Goal: Task Accomplishment & Management: Use online tool/utility

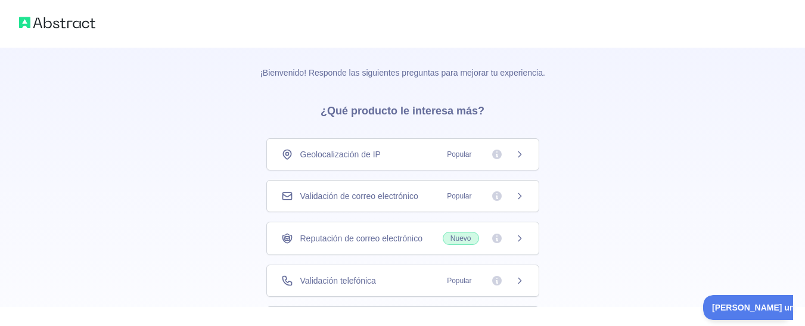
click at [520, 154] on icon at bounding box center [520, 155] width 10 height 10
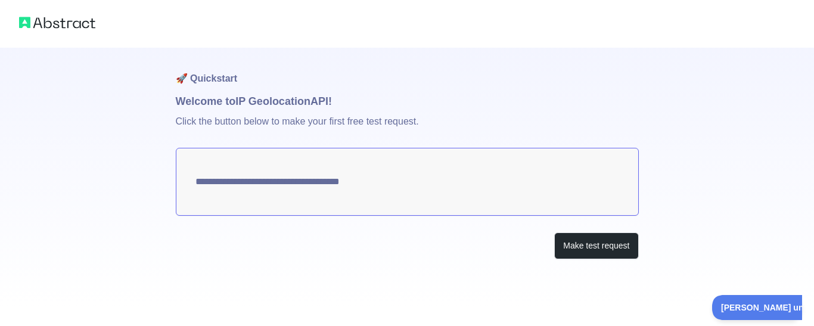
type textarea "**********"
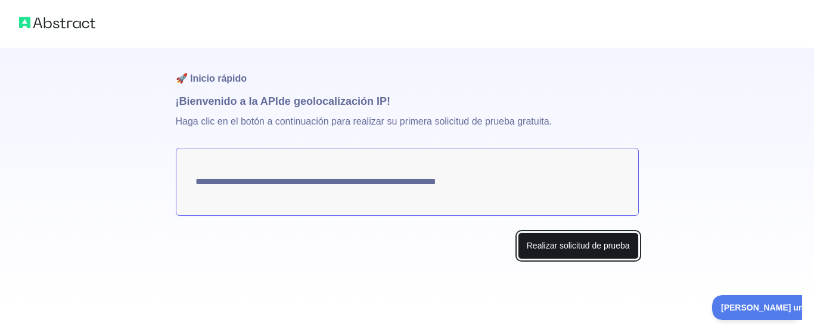
click at [548, 250] on font "Realizar solicitud de prueba" at bounding box center [578, 246] width 103 height 10
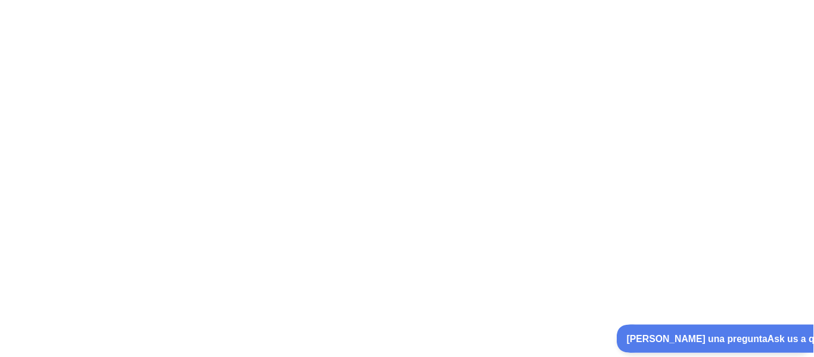
click at [671, 325] on font "[PERSON_NAME] una pregunta" at bounding box center [687, 337] width 125 height 10
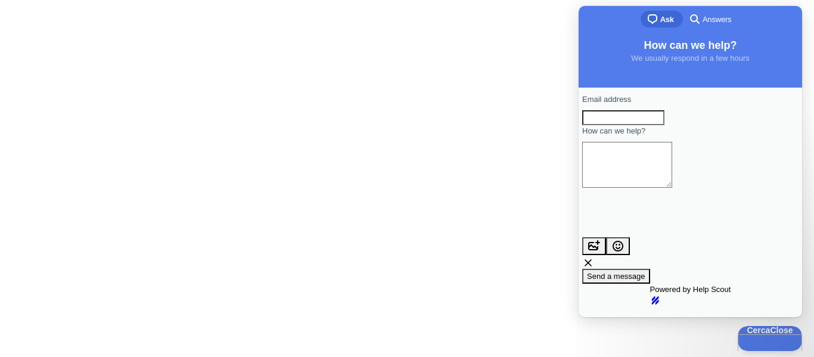
click at [544, 171] on div at bounding box center [407, 178] width 814 height 357
click at [761, 325] on font "Cerca" at bounding box center [754, 329] width 23 height 10
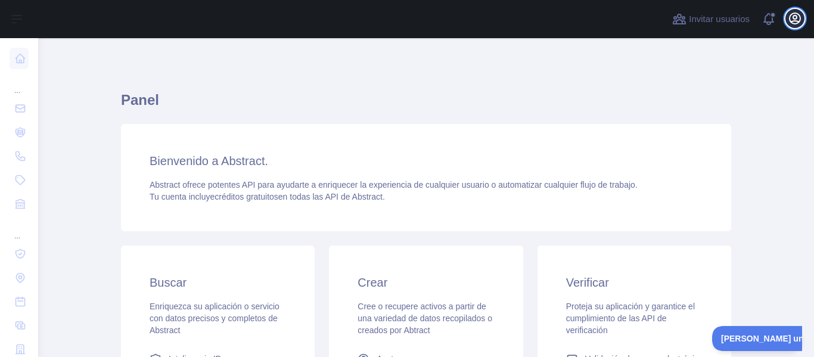
click at [791, 18] on icon "button" at bounding box center [795, 18] width 14 height 14
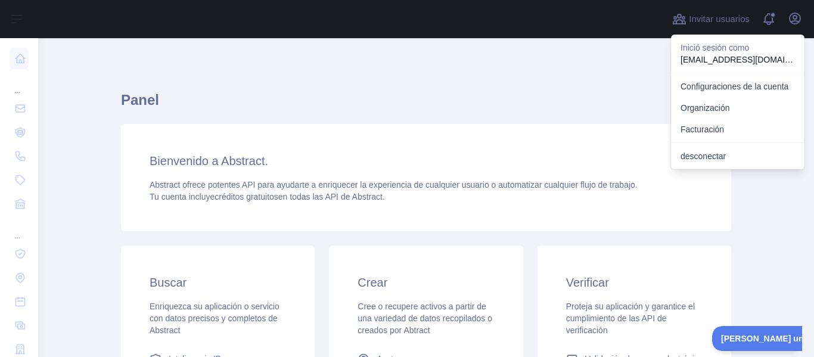
click at [521, 117] on h1 "Panel" at bounding box center [426, 105] width 610 height 29
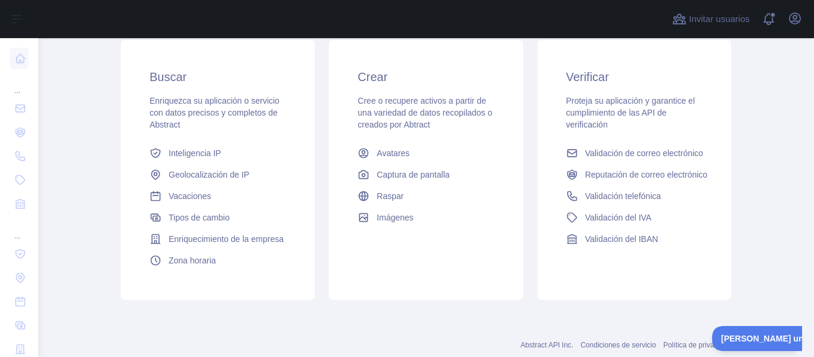
scroll to position [205, 0]
click at [227, 174] on font "Geolocalización de IP" at bounding box center [209, 175] width 80 height 10
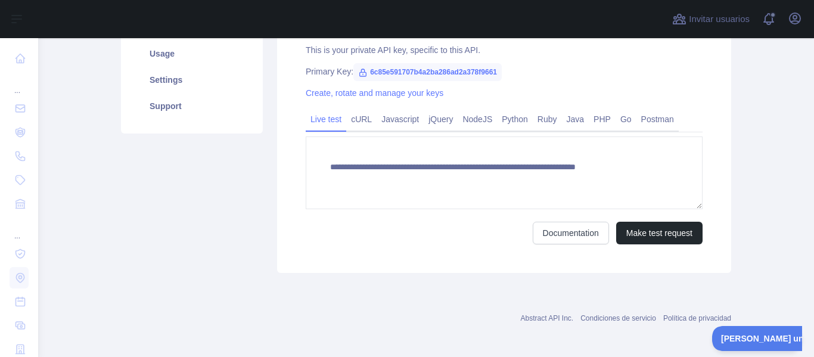
scroll to position [205, 0]
type textarea "**********"
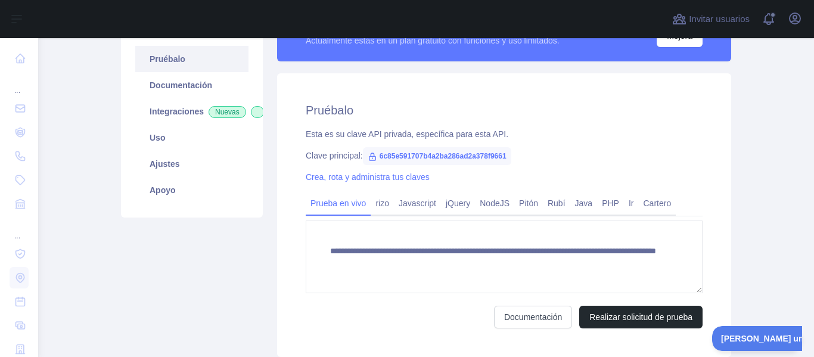
scroll to position [119, 0]
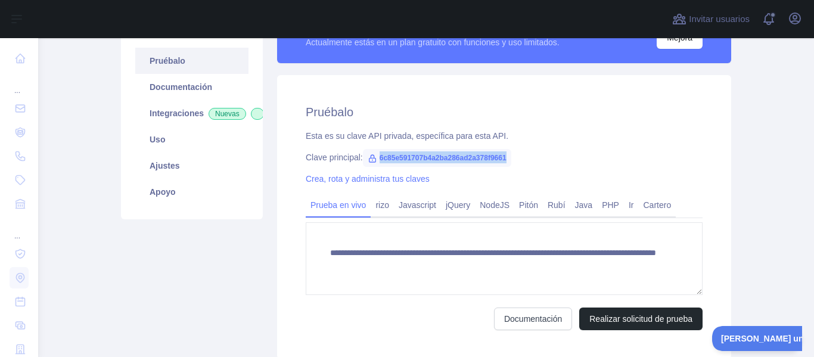
drag, startPoint x: 376, startPoint y: 159, endPoint x: 506, endPoint y: 160, distance: 130.6
click at [506, 160] on span "6c85e591707b4a2ba286ad2a378f9661" at bounding box center [437, 158] width 148 height 18
copy font "6c85e591707b4a2ba286ad2a378f9661"
click at [519, 209] on font "Pitón" at bounding box center [528, 205] width 19 height 10
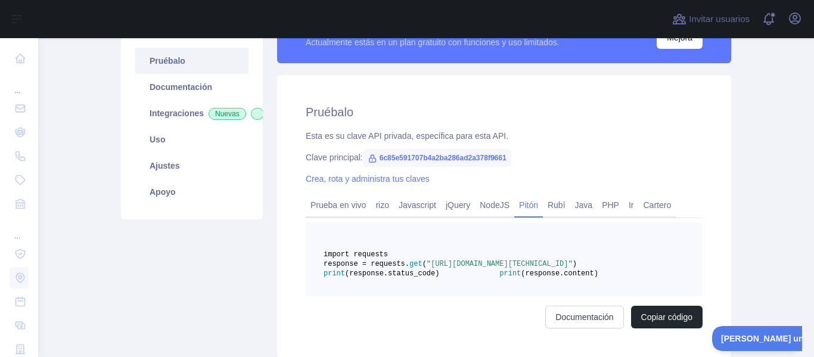
click at [521, 278] on span "(response.content)" at bounding box center [559, 273] width 77 height 8
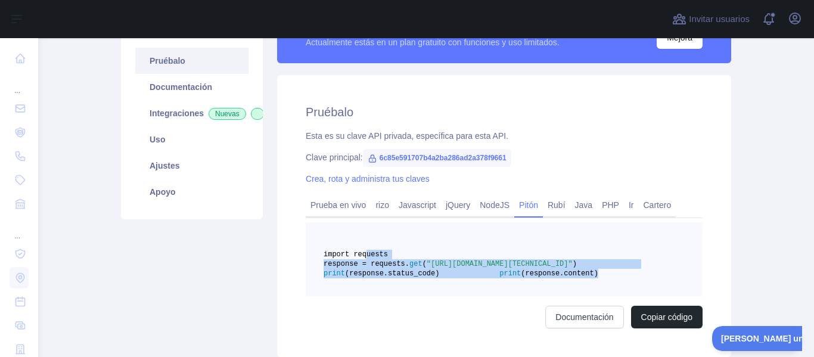
drag, startPoint x: 463, startPoint y: 300, endPoint x: 359, endPoint y: 252, distance: 115.0
click at [359, 252] on code "import requests response = requests. get ( "https://ipgeolocation.abstractapi.c…" at bounding box center [481, 263] width 314 height 27
copy code "import requests response = requests. get ( "https://ipgeolocation.abstractapi.c…"
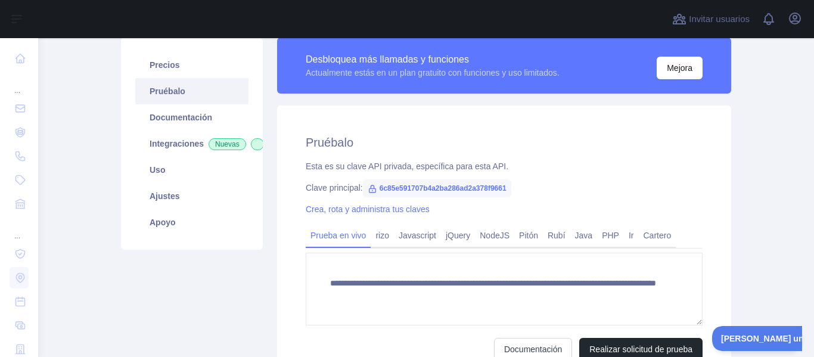
scroll to position [89, 0]
click at [529, 232] on font "Pitón" at bounding box center [528, 235] width 19 height 10
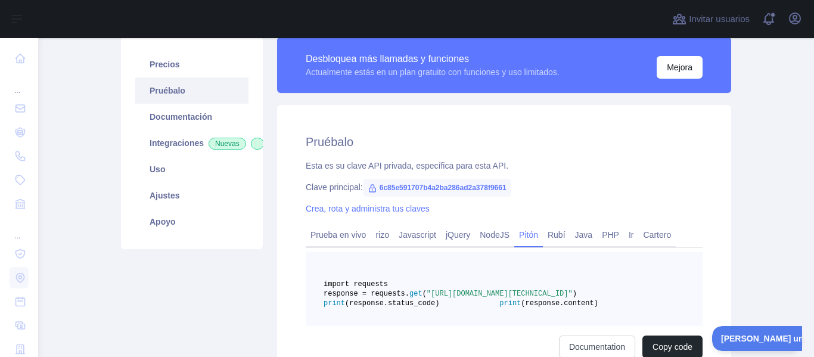
click at [529, 232] on font "Pitón" at bounding box center [528, 235] width 19 height 10
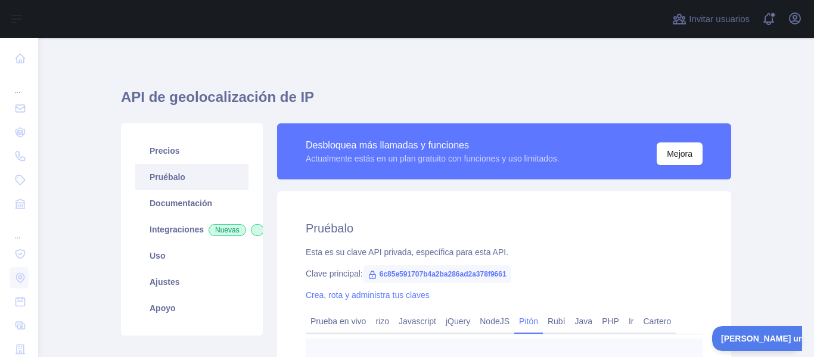
scroll to position [0, 0]
